Goal: Transaction & Acquisition: Purchase product/service

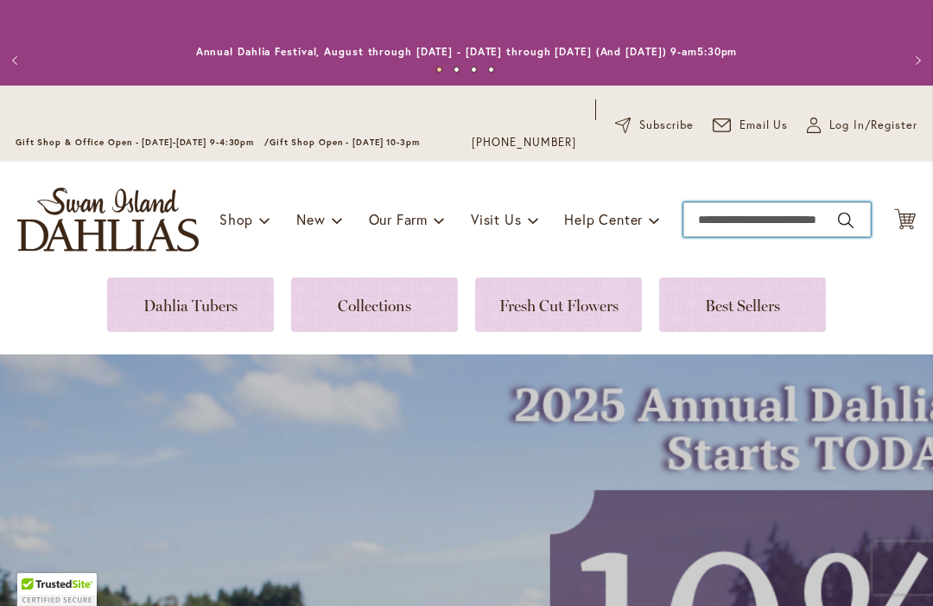
click at [770, 220] on input "Search" at bounding box center [776, 219] width 187 height 35
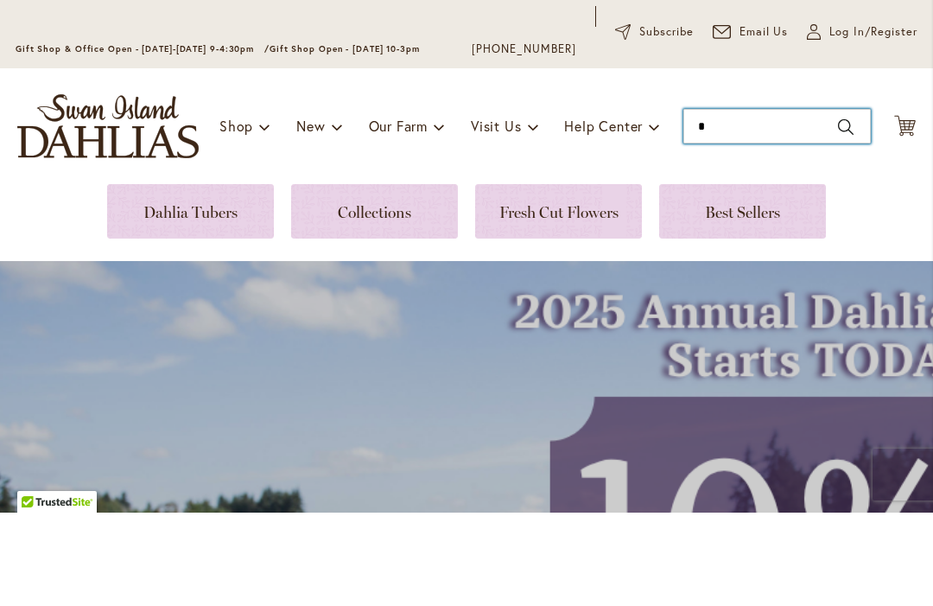
type input "*"
type input "*****"
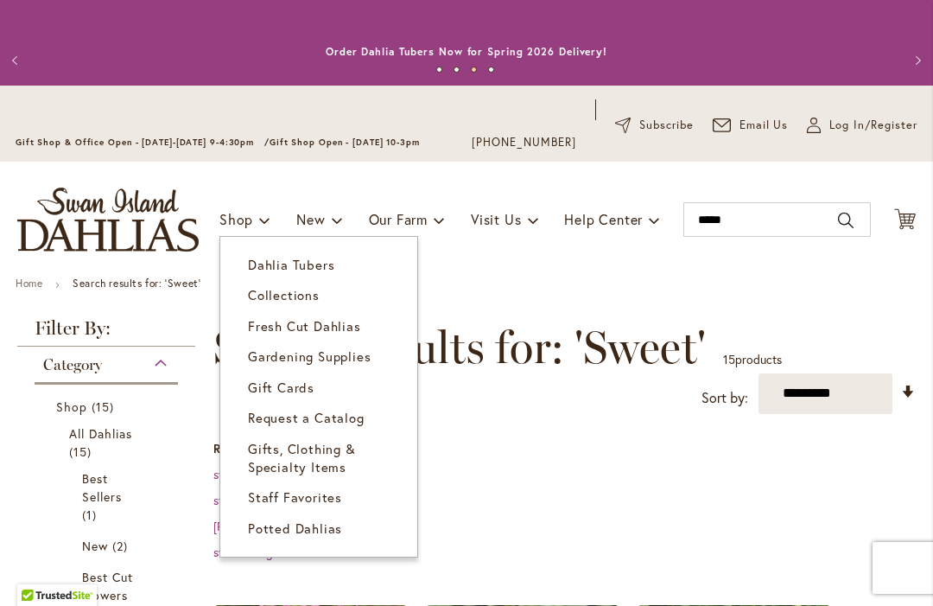
click at [335, 270] on link "Dahlia Tubers" at bounding box center [318, 265] width 197 height 30
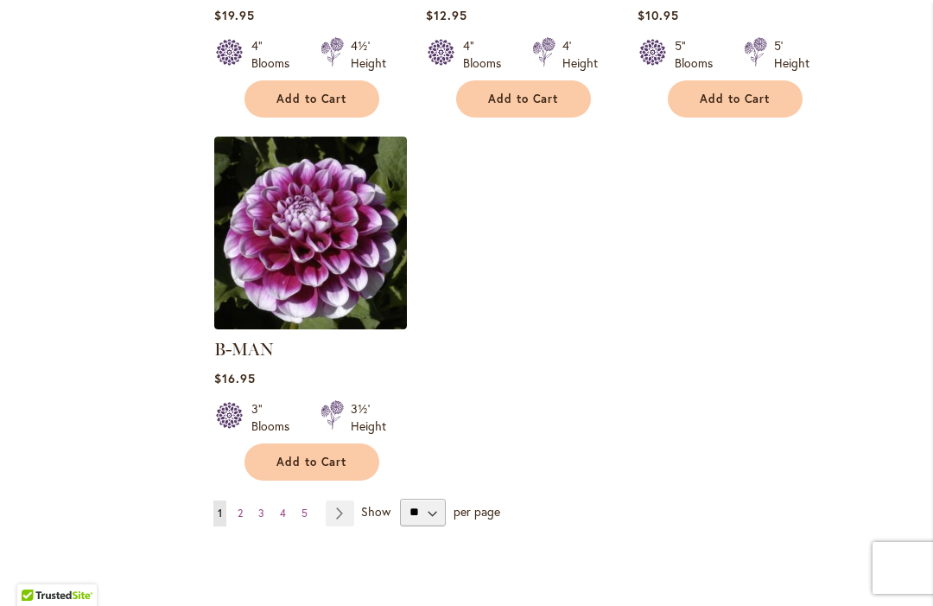
scroll to position [2226, 0]
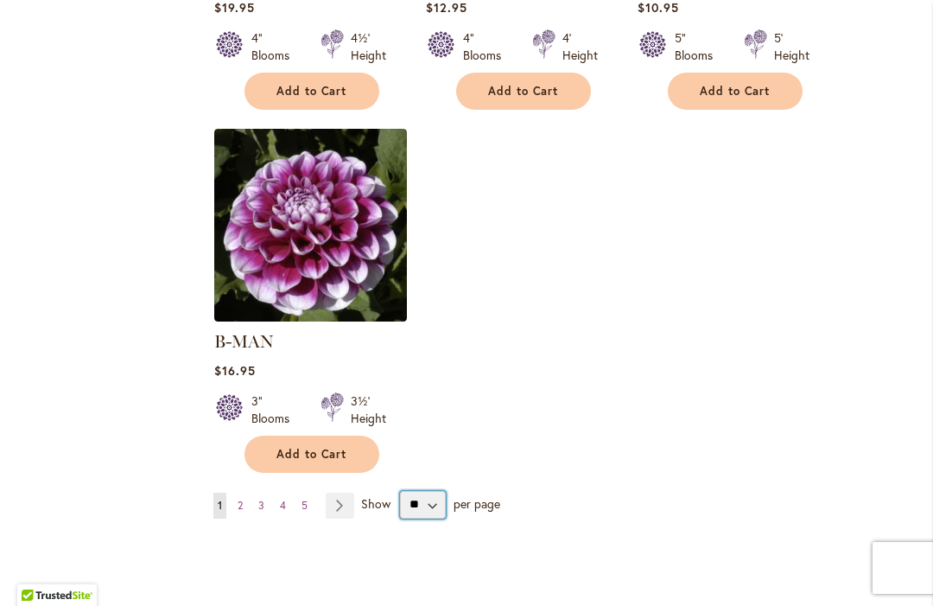
click at [441, 491] on select "** ** ** **" at bounding box center [423, 505] width 46 height 28
select select "**"
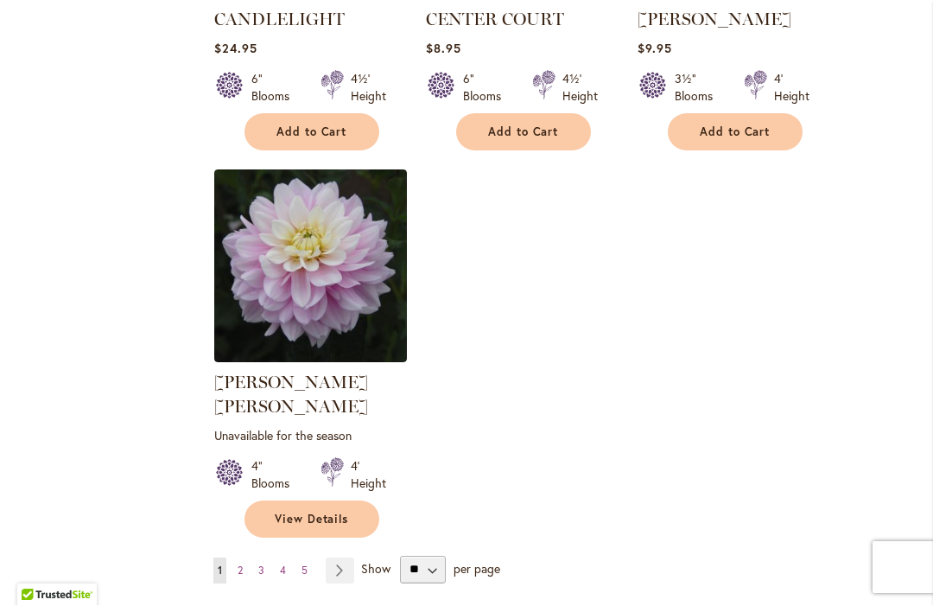
scroll to position [8037, 0]
click at [290, 559] on link "Page 4" at bounding box center [283, 572] width 15 height 26
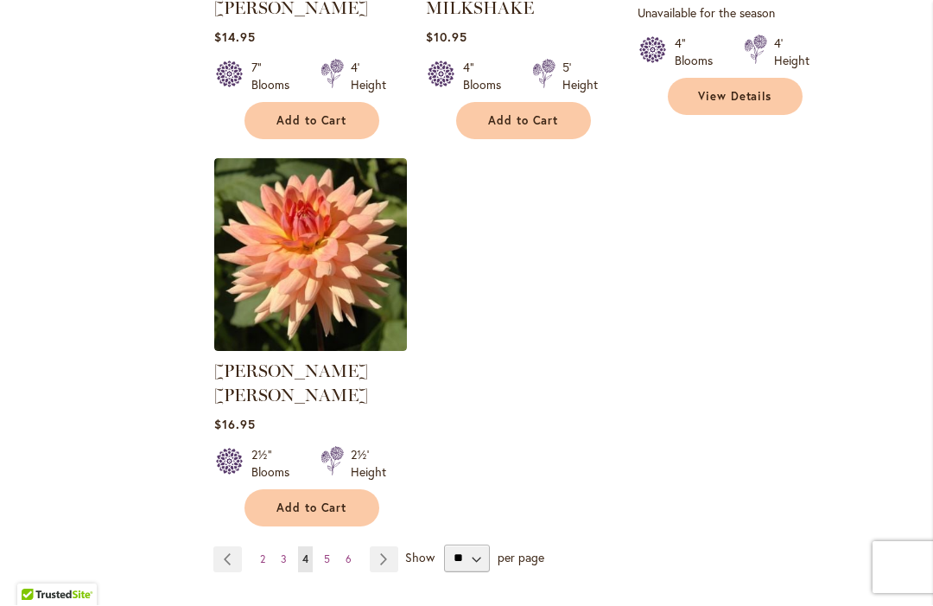
scroll to position [8125, 0]
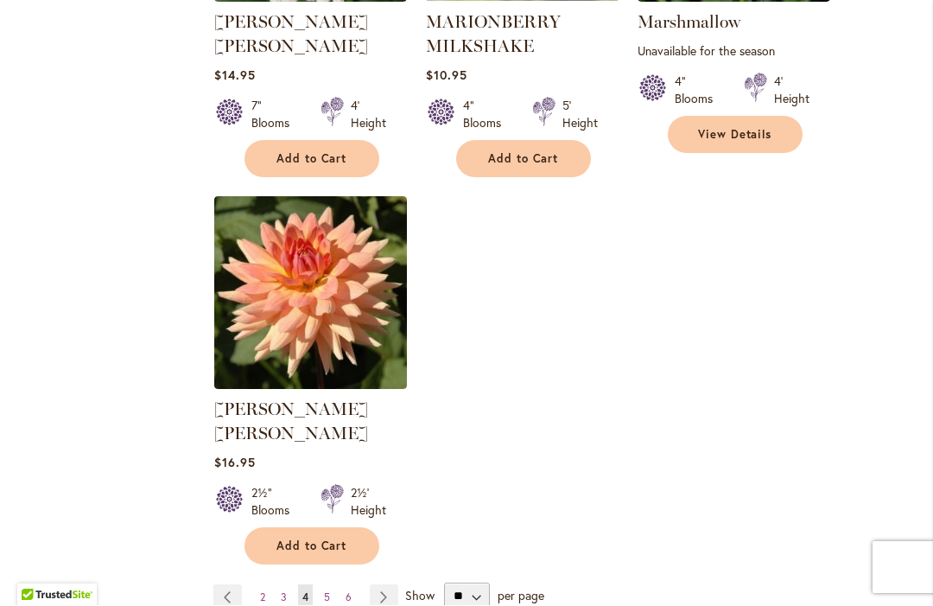
click at [332, 585] on link "Page 5" at bounding box center [327, 598] width 15 height 26
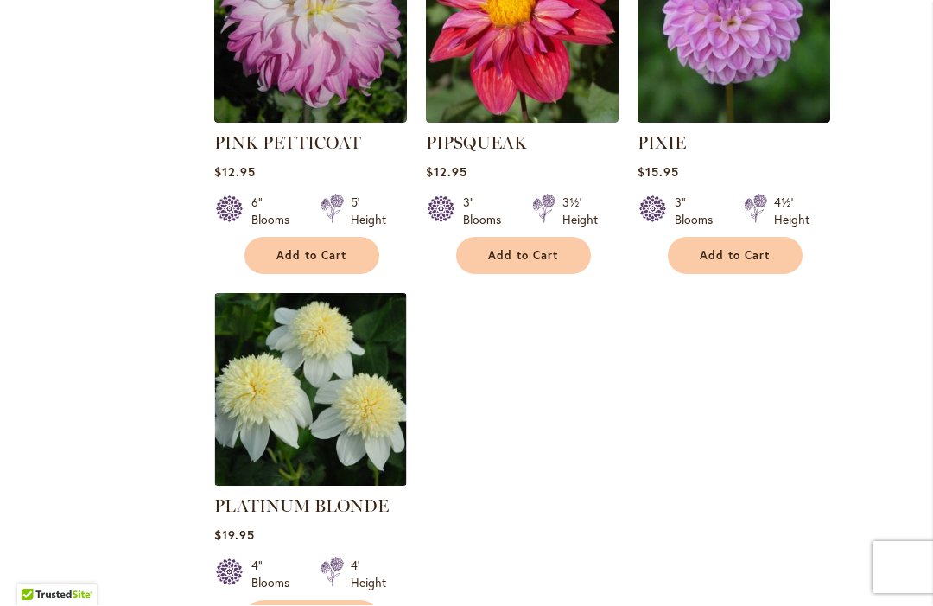
scroll to position [8063, 0]
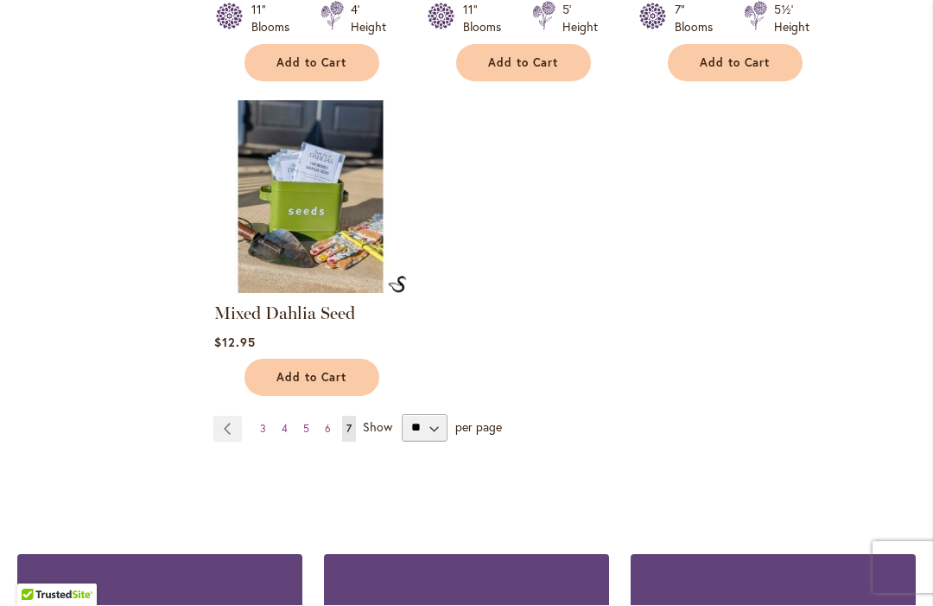
scroll to position [3701, 0]
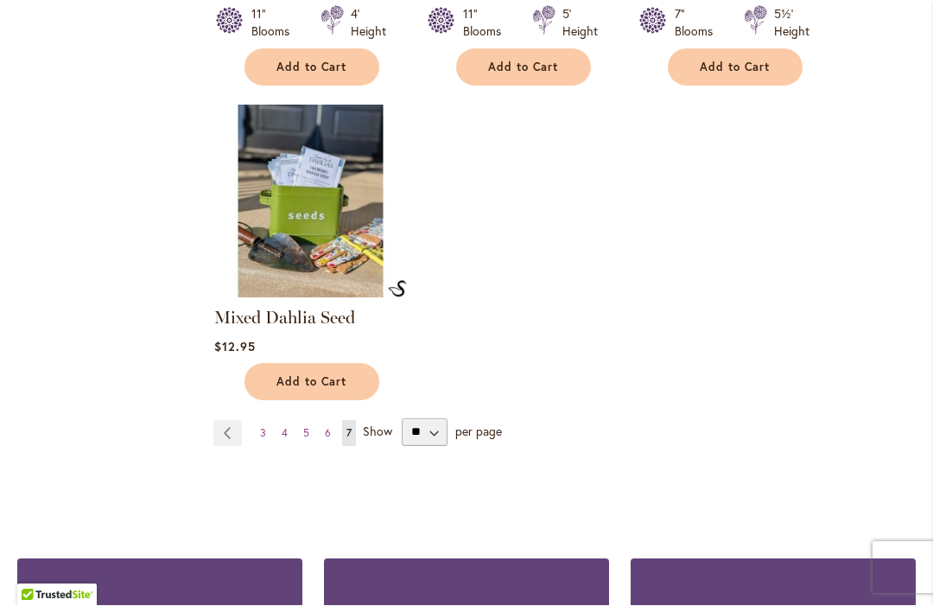
click at [333, 421] on link "Page 6" at bounding box center [327, 434] width 15 height 26
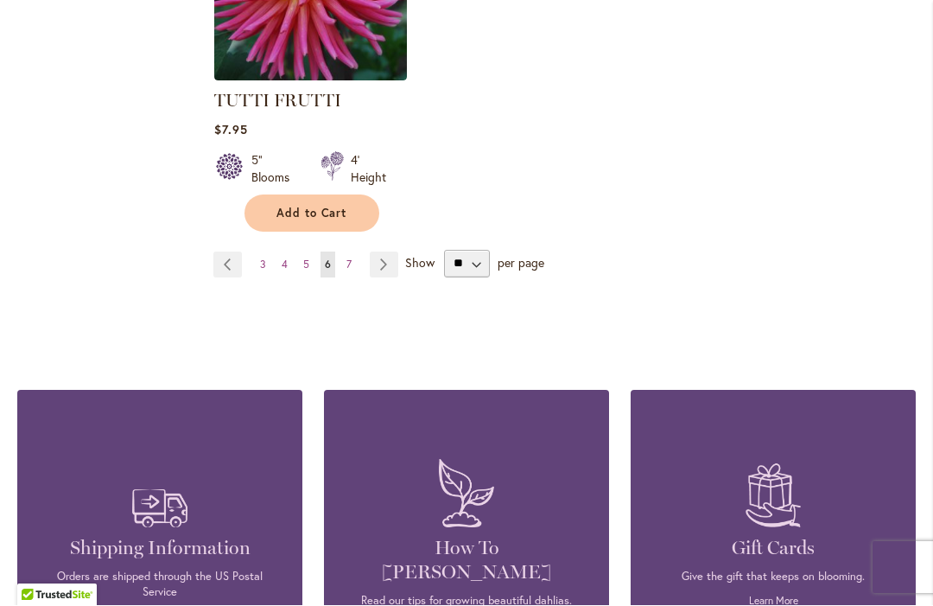
scroll to position [8297, 0]
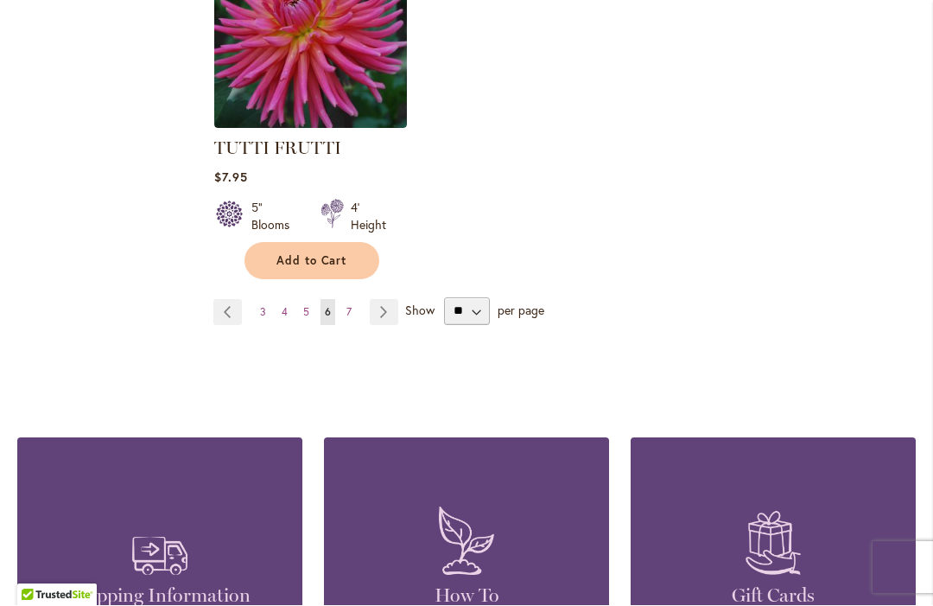
click at [313, 300] on link "Page 5" at bounding box center [306, 313] width 15 height 26
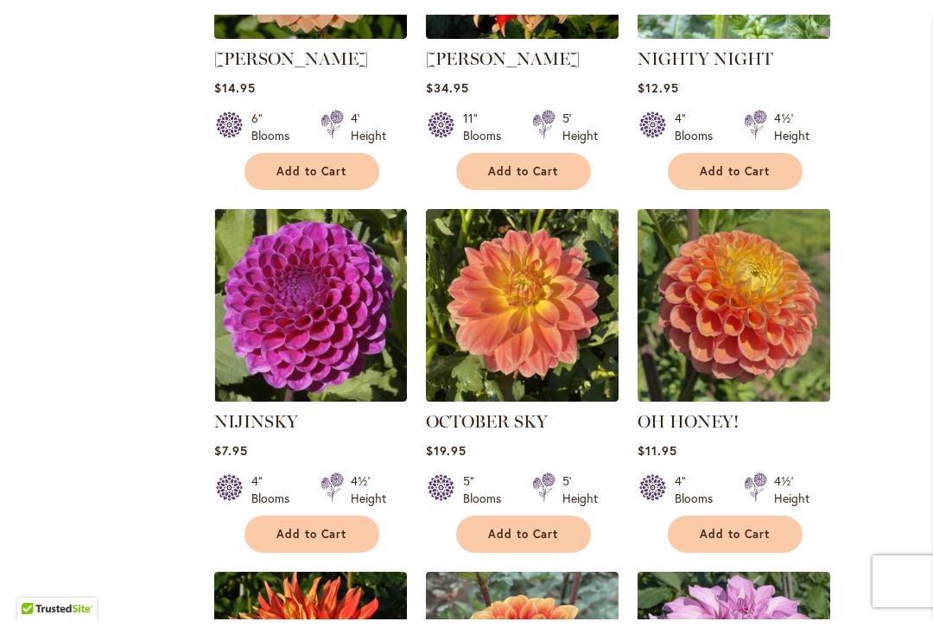
scroll to position [4017, 0]
